Goal: Transaction & Acquisition: Purchase product/service

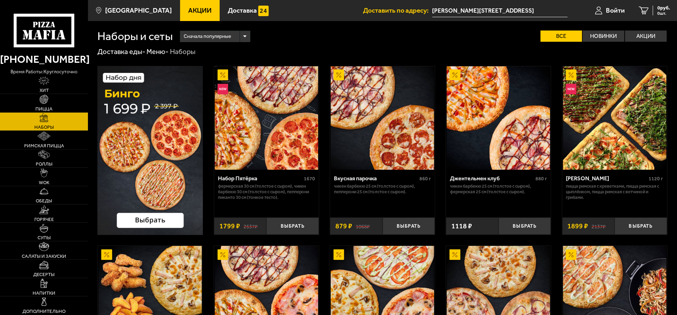
click at [46, 116] on img at bounding box center [44, 117] width 9 height 9
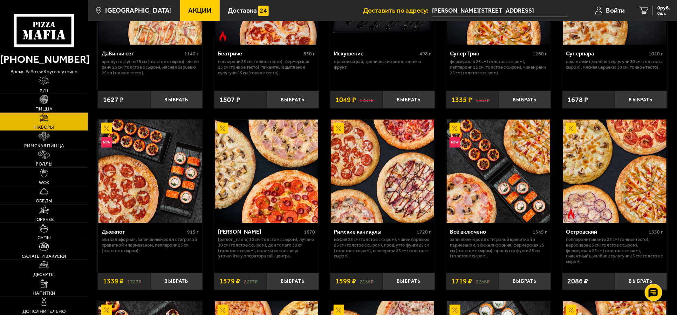
scroll to position [569, 0]
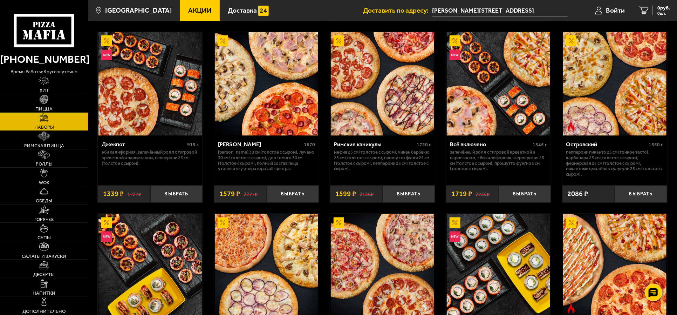
click at [140, 101] on img at bounding box center [149, 83] width 103 height 103
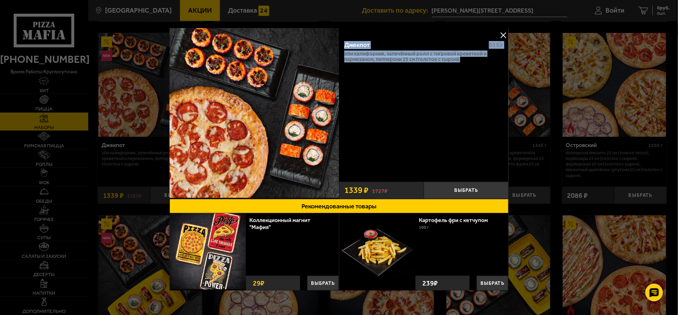
drag, startPoint x: 466, startPoint y: 60, endPoint x: 340, endPoint y: 41, distance: 126.5
click at [340, 41] on div "Джекпот 915 г Эби Калифорния, Запечённый ролл с тигровой креветкой и пармезаном…" at bounding box center [424, 106] width 170 height 143
copy div "Джекпот 915 г Эби Калифорния, Запечённый ролл с тигровой креветкой и пармезаном…"
click at [501, 35] on button at bounding box center [503, 35] width 11 height 11
